Goal: Information Seeking & Learning: Learn about a topic

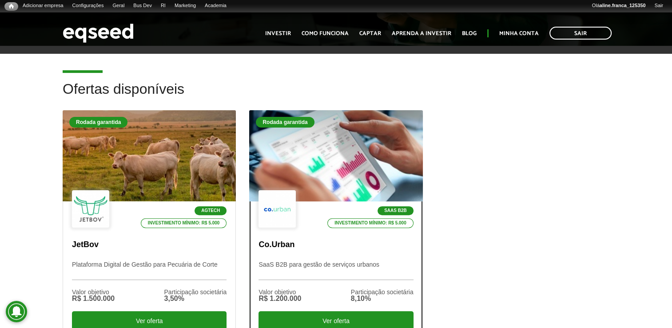
click at [320, 157] on div at bounding box center [336, 155] width 208 height 109
